Goal: Find contact information: Find contact information

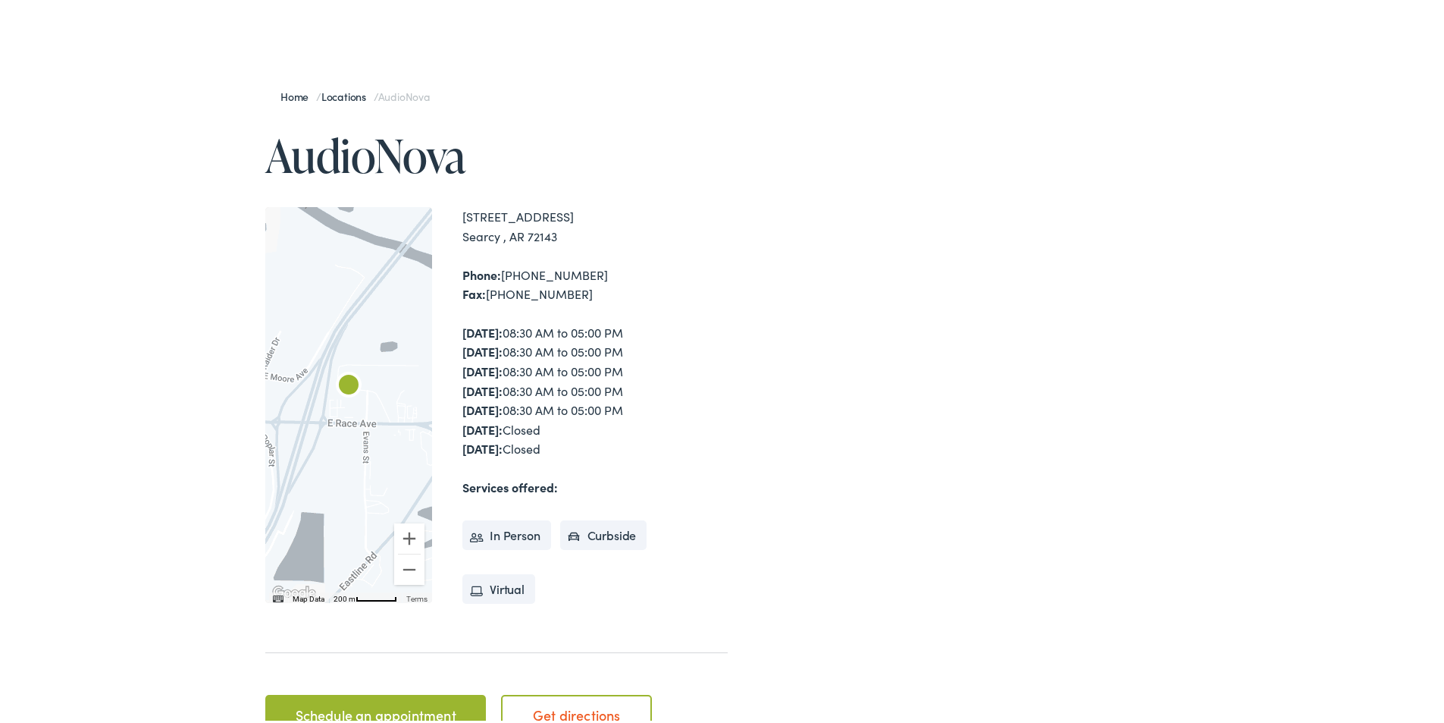
scroll to position [152, 0]
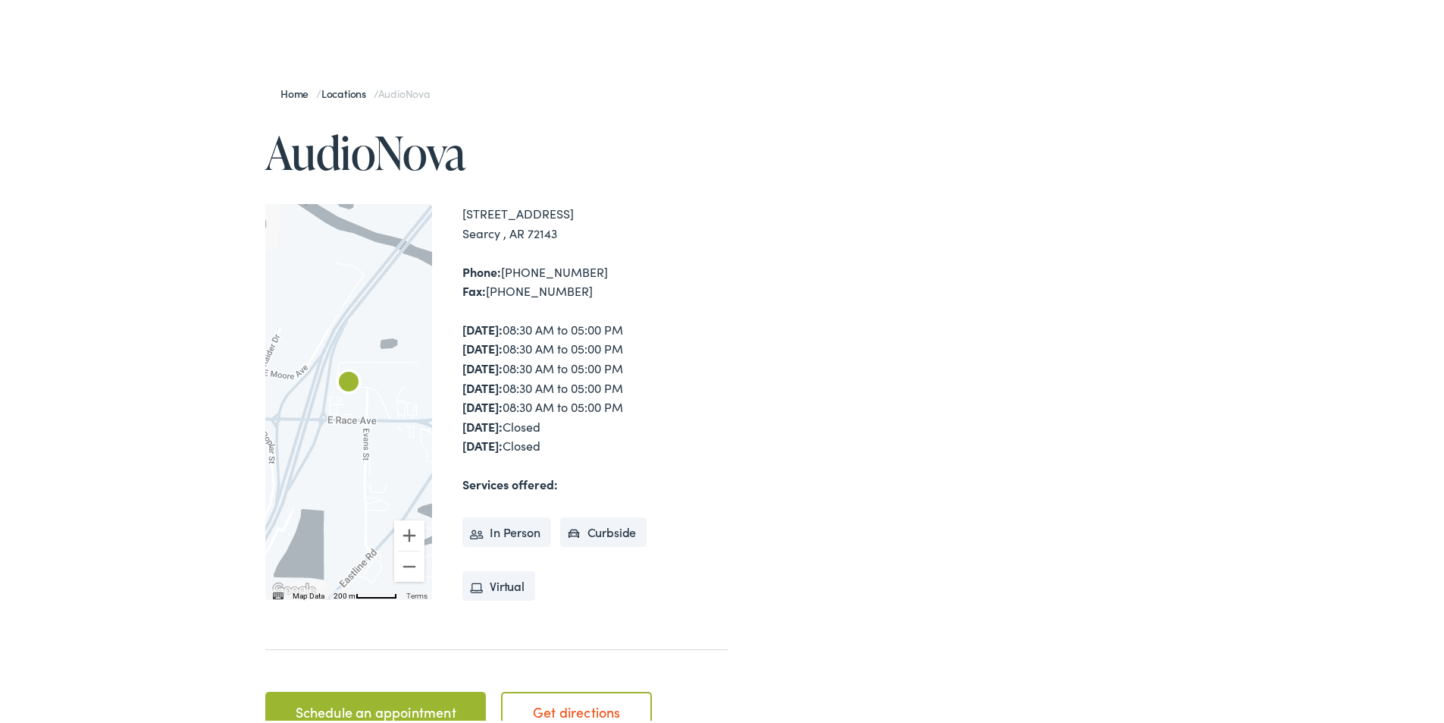
drag, startPoint x: 590, startPoint y: 240, endPoint x: 456, endPoint y: 205, distance: 138.7
click at [456, 205] on div "← Move left → Move right ↑ Move up ↓ Move down + Zoom in - Zoom out Home Jump l…" at bounding box center [496, 399] width 463 height 396
click at [651, 215] on div "[STREET_ADDRESS] [GEOGRAPHIC_DATA] , AR 72143" at bounding box center [595, 220] width 265 height 39
click at [613, 306] on div "[STREET_ADDRESS] [GEOGRAPHIC_DATA] , AR 72143 Phone: [PHONE_NUMBER] Fax: [PHONE…" at bounding box center [595, 399] width 265 height 396
drag, startPoint x: 574, startPoint y: 290, endPoint x: 445, endPoint y: 258, distance: 133.0
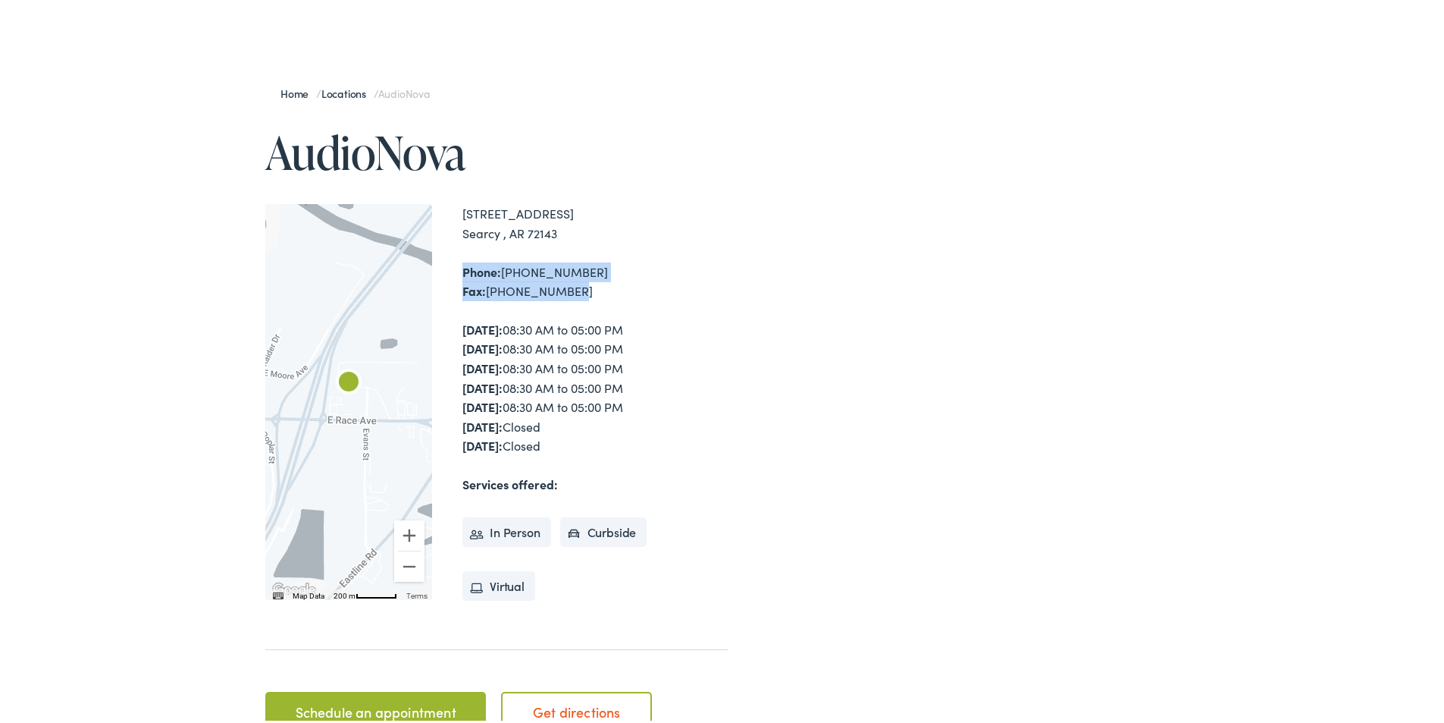
click at [445, 258] on div "← Move left → Move right ↑ Move up ↓ Move down + Zoom in - Zoom out Home Jump l…" at bounding box center [496, 399] width 463 height 396
click at [597, 241] on div "[STREET_ADDRESS] [GEOGRAPHIC_DATA] , AR 72143 Phone: [PHONE_NUMBER] Fax: [PHONE…" at bounding box center [595, 399] width 265 height 396
drag, startPoint x: 588, startPoint y: 289, endPoint x: 455, endPoint y: 206, distance: 157.0
click at [455, 206] on div "← Move left → Move right ↑ Move up ↓ Move down + Zoom in - Zoom out Home Jump l…" at bounding box center [496, 399] width 463 height 396
click at [607, 215] on div "[STREET_ADDRESS] [GEOGRAPHIC_DATA] , AR 72143" at bounding box center [595, 220] width 265 height 39
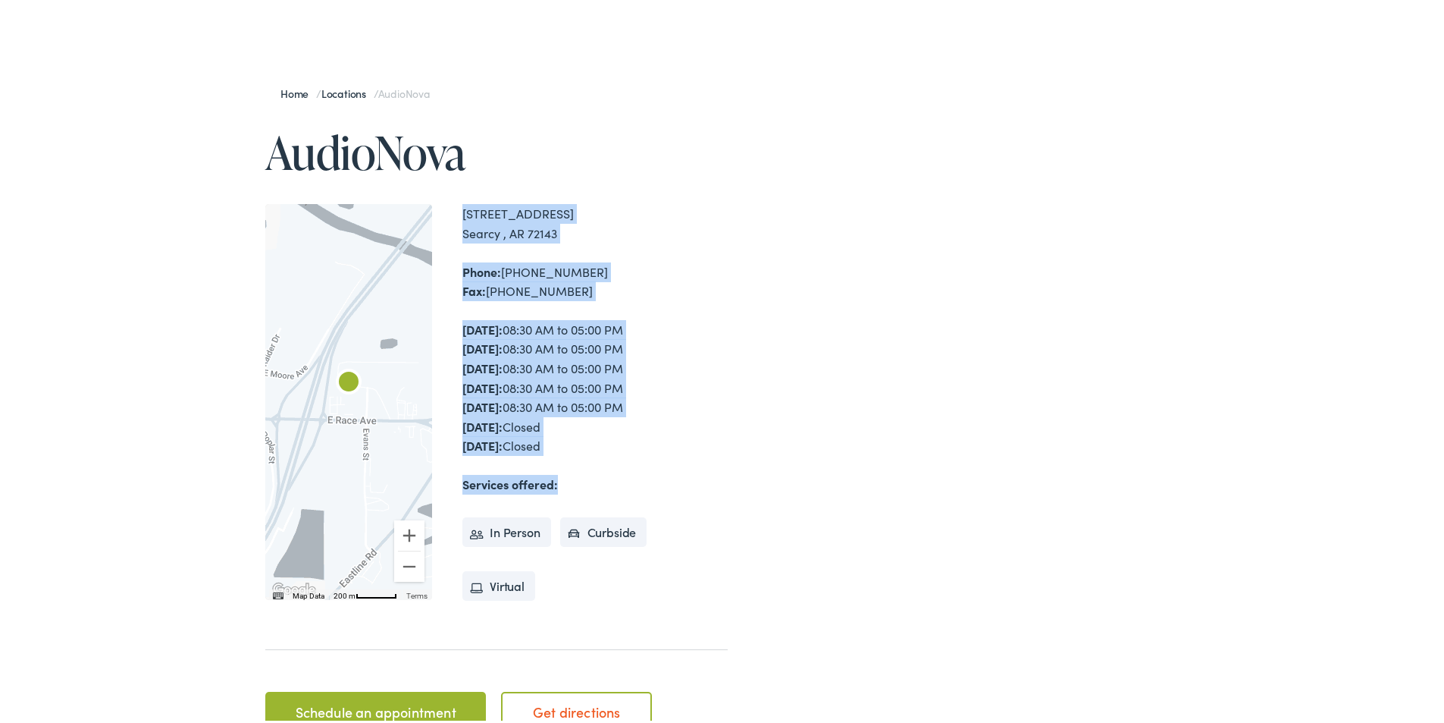
drag, startPoint x: 568, startPoint y: 479, endPoint x: 432, endPoint y: 223, distance: 290.0
click at [432, 223] on div "← Move left → Move right ↑ Move up ↓ Move down + Zoom in - Zoom out Home Jump l…" at bounding box center [496, 399] width 463 height 396
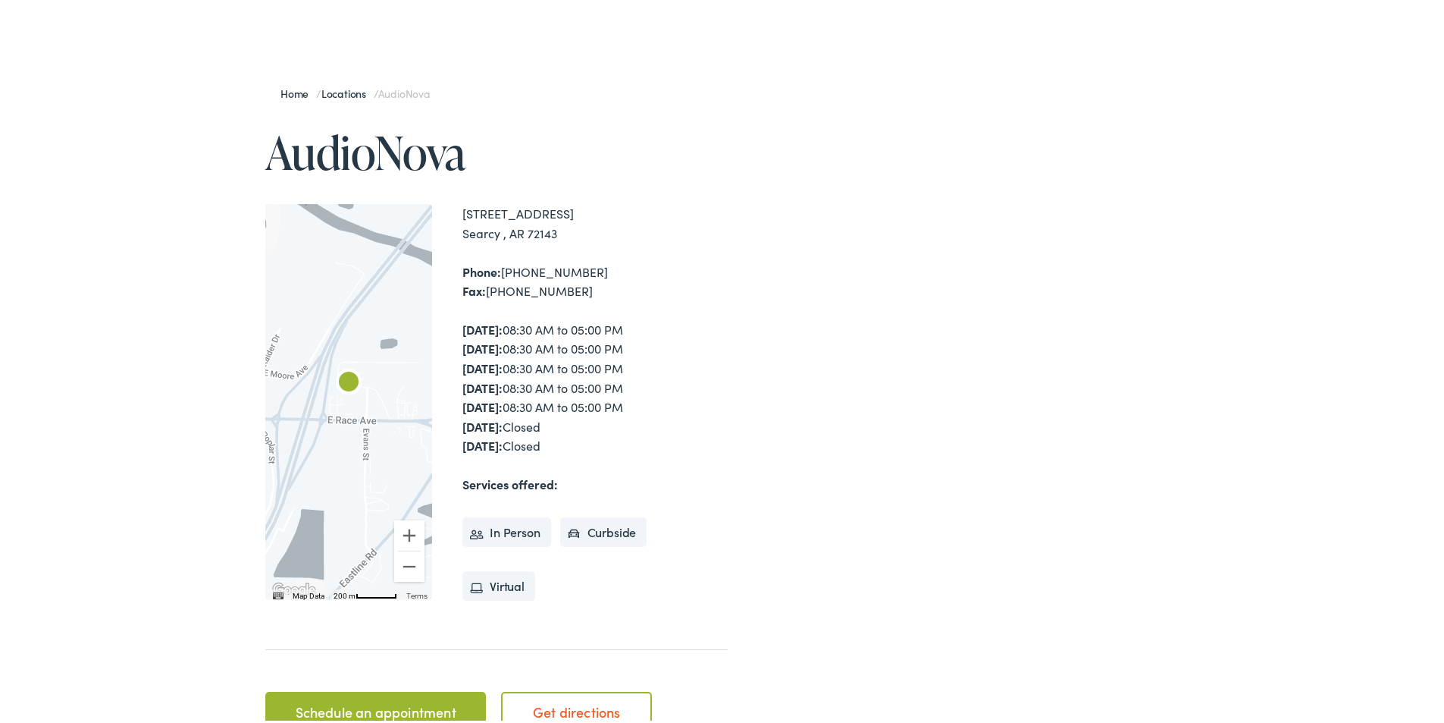
click at [1133, 434] on div at bounding box center [1020, 405] width 415 height 674
